Goal: Complete application form

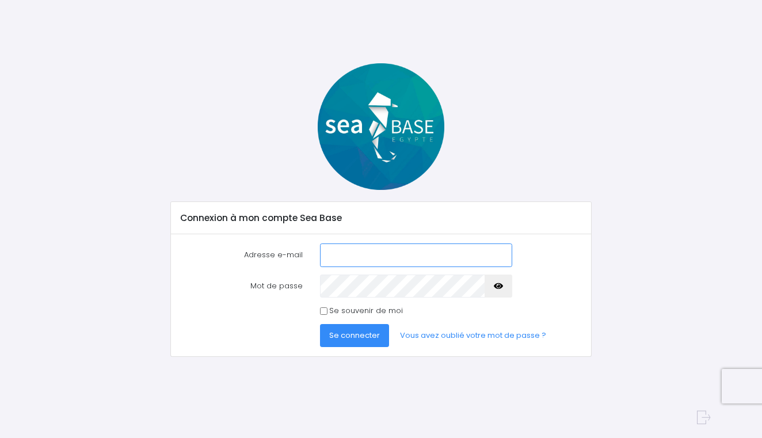
type input "cal_vin@hotmail.fr"
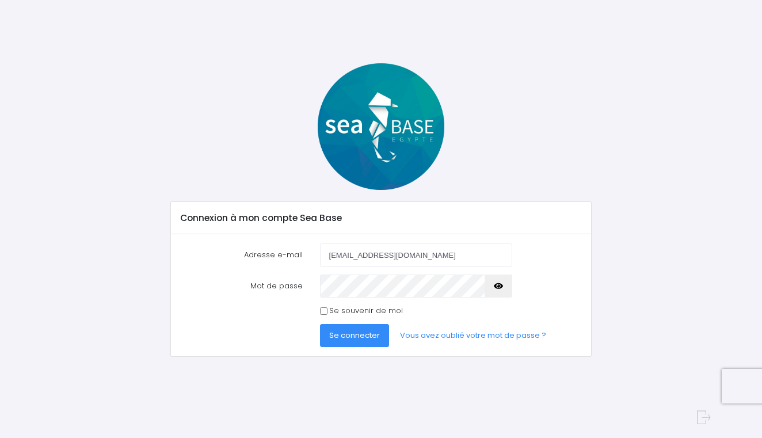
click at [354, 327] on button "Se connecter" at bounding box center [354, 335] width 69 height 23
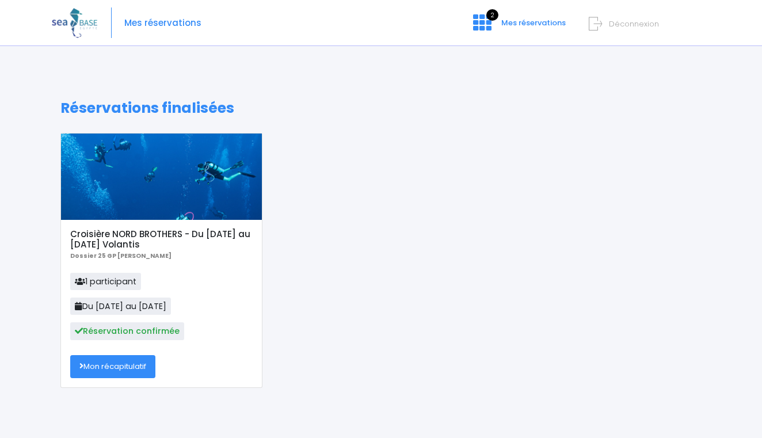
click at [139, 364] on link "Mon récapitulatif" at bounding box center [112, 366] width 85 height 23
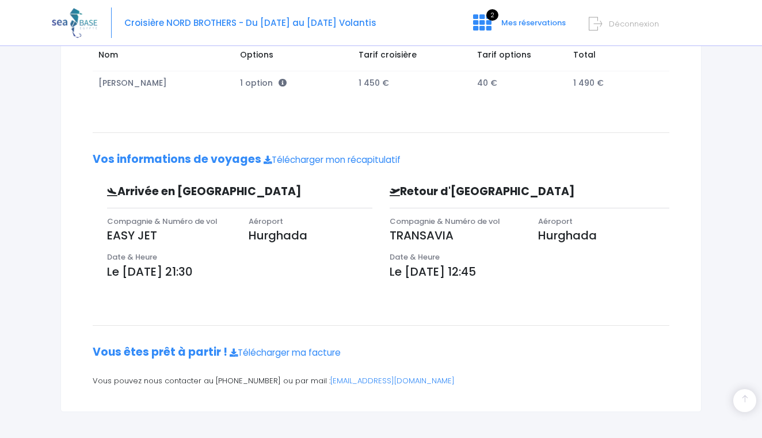
scroll to position [223, 0]
click at [488, 20] on span "2" at bounding box center [492, 15] width 12 height 12
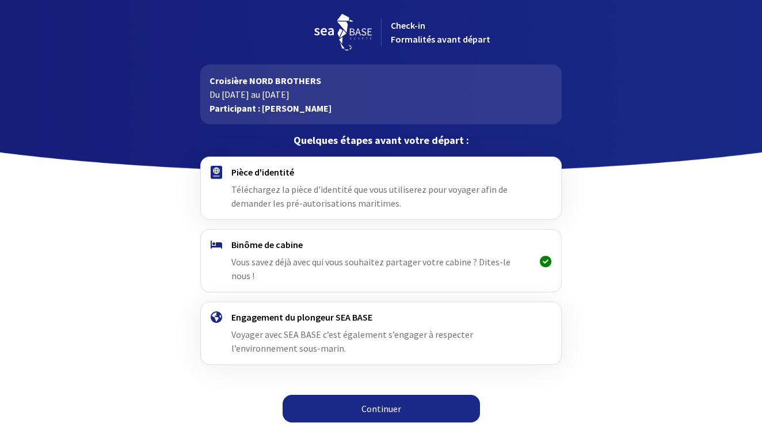
click at [404, 395] on link "Continuer" at bounding box center [380, 409] width 197 height 28
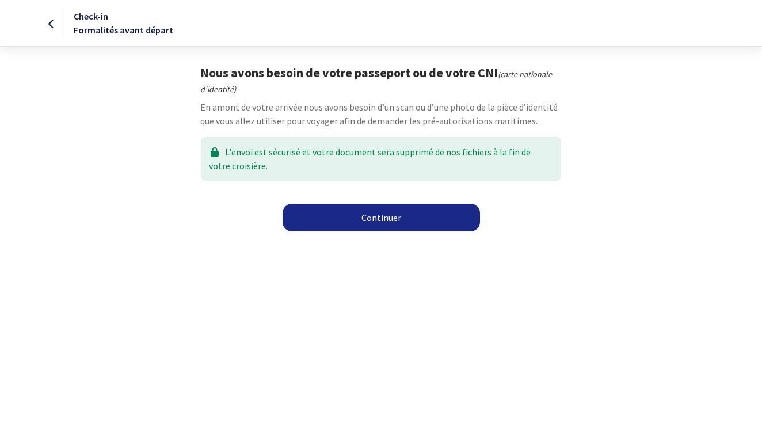
click at [394, 216] on link "Continuer" at bounding box center [380, 218] width 197 height 28
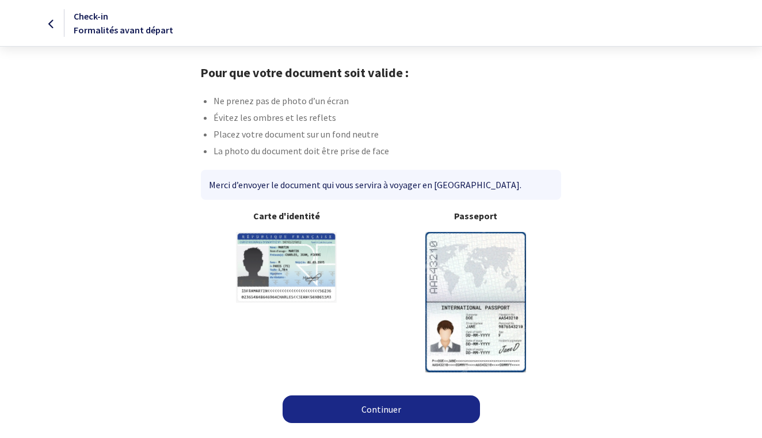
click at [375, 407] on link "Continuer" at bounding box center [380, 409] width 197 height 28
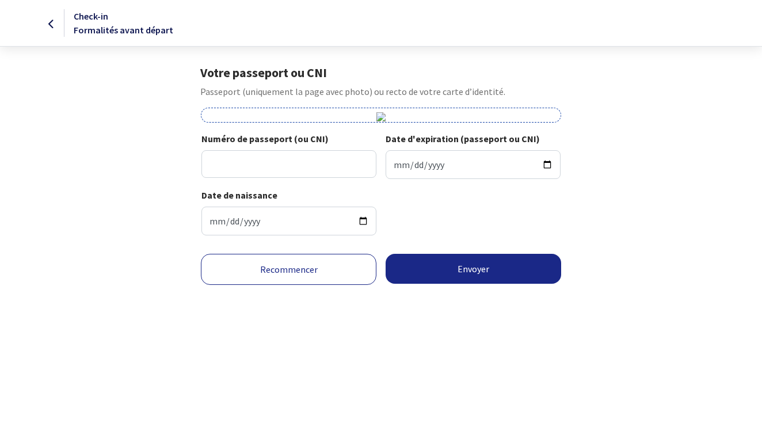
scroll to position [37, 0]
click at [348, 178] on input "Numéro de passeport (ou CNI)" at bounding box center [288, 164] width 175 height 28
type input "19FD52382"
type input "[DATE]"
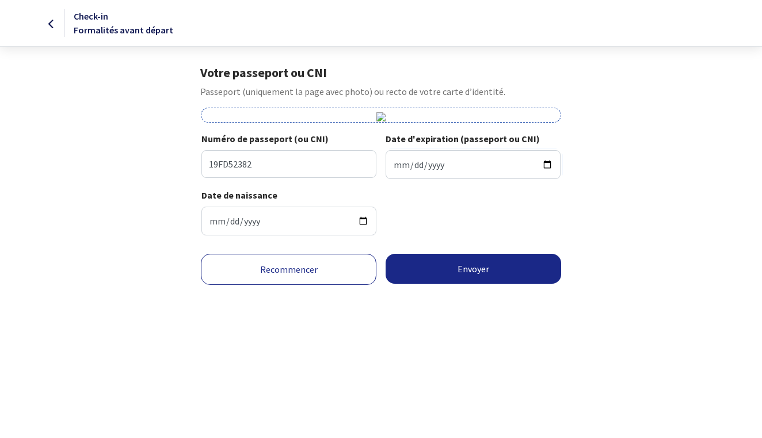
click at [415, 284] on button "Envoyer" at bounding box center [472, 269] width 175 height 30
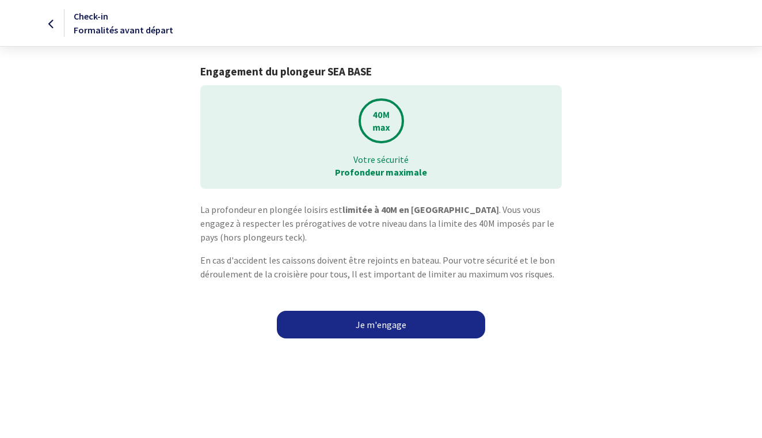
click at [391, 321] on link "Je m'engage" at bounding box center [381, 325] width 208 height 28
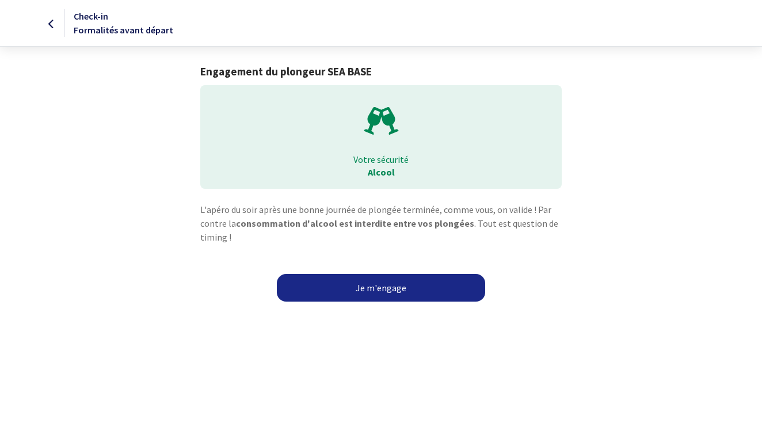
click at [384, 291] on link "Je m'engage" at bounding box center [381, 288] width 208 height 28
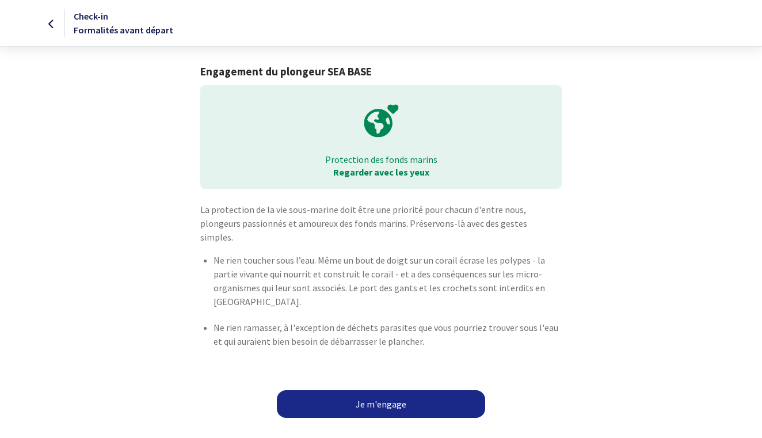
click at [379, 402] on link "Je m'engage" at bounding box center [381, 404] width 208 height 28
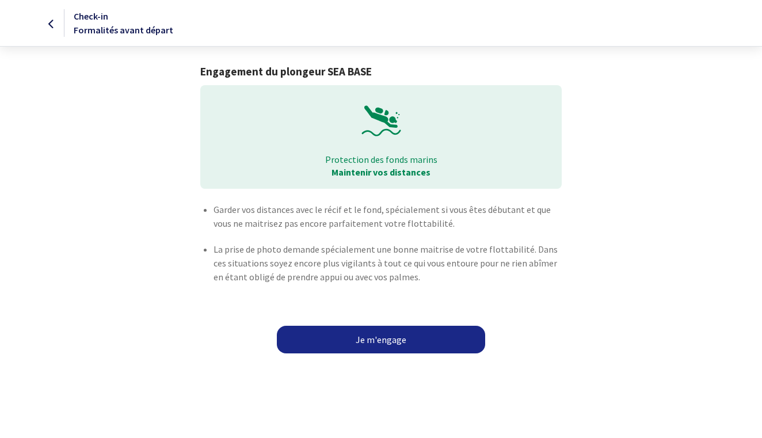
click at [398, 347] on link "Je m'engage" at bounding box center [381, 340] width 208 height 28
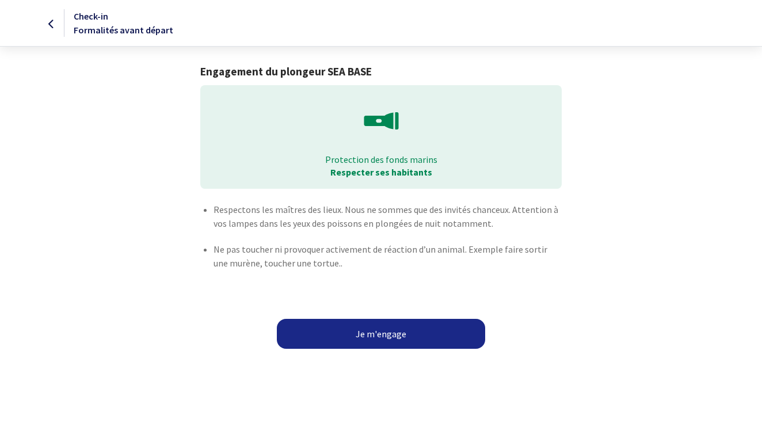
click at [405, 334] on button "Je m'engage" at bounding box center [381, 334] width 208 height 30
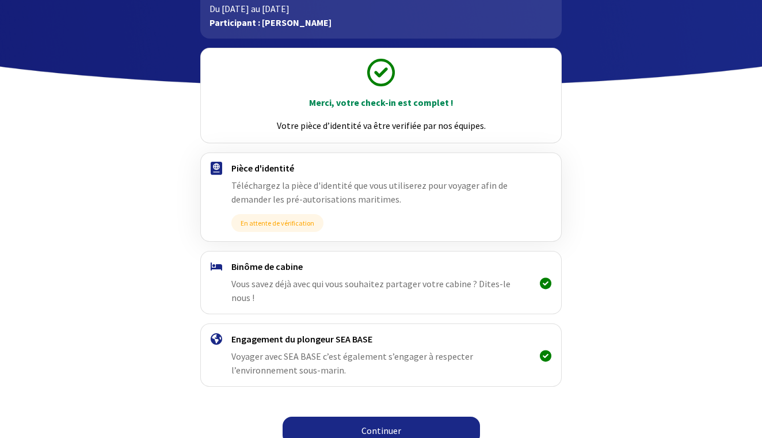
scroll to position [85, 0]
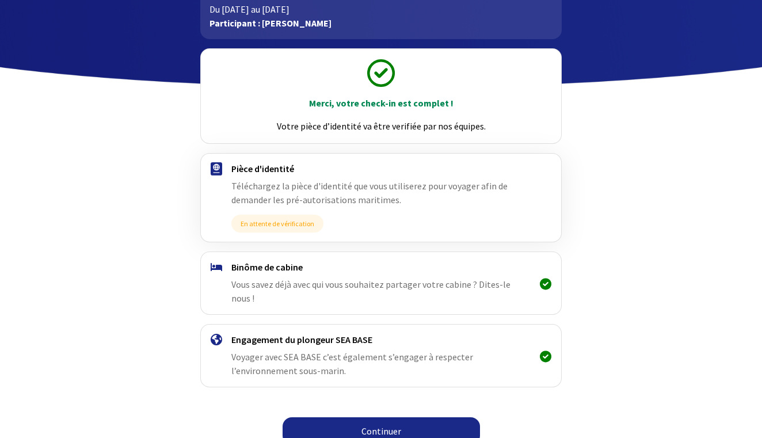
click at [389, 419] on link "Continuer" at bounding box center [380, 431] width 197 height 28
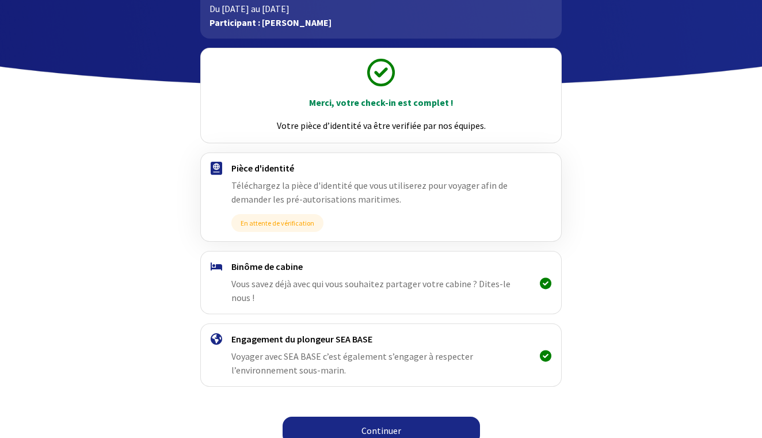
scroll to position [85, 0]
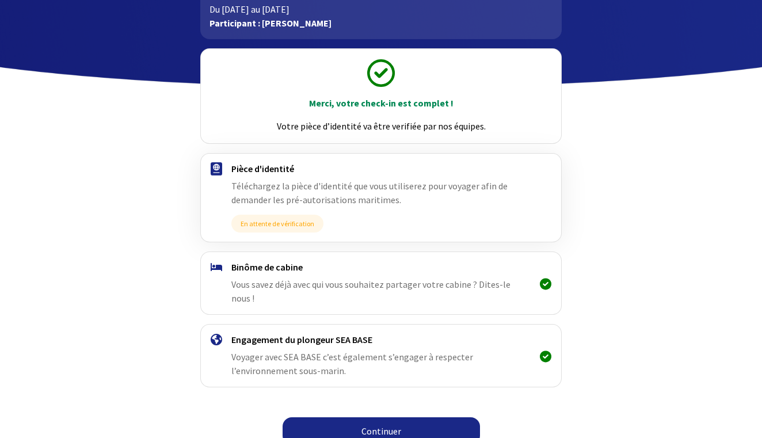
click at [408, 417] on link "Continuer" at bounding box center [380, 431] width 197 height 28
